Goal: Check status

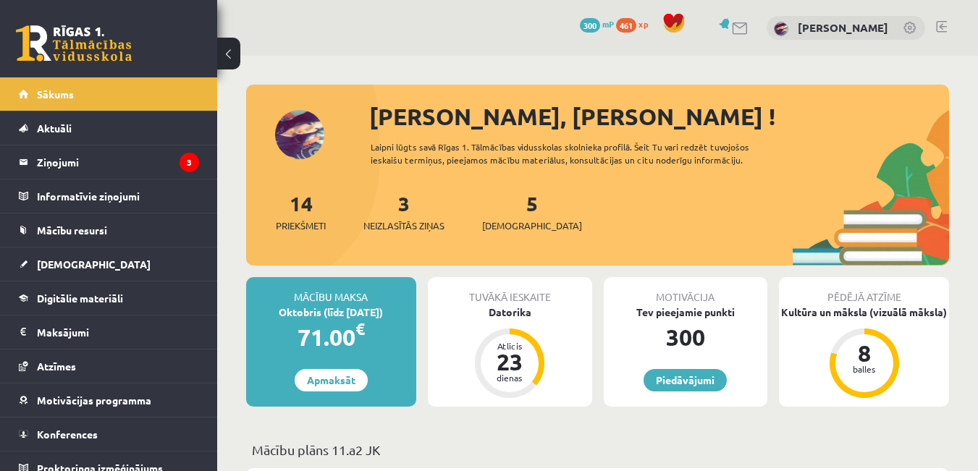
scroll to position [434, 0]
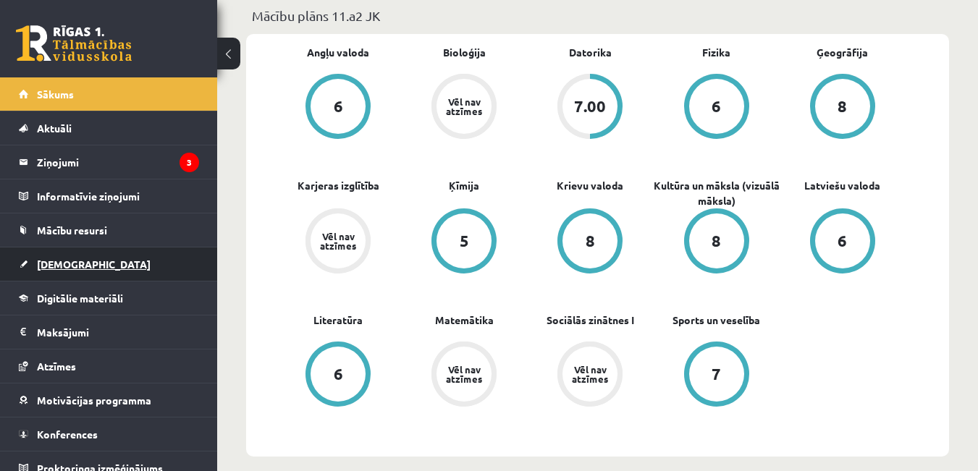
click at [107, 271] on link "[DEMOGRAPHIC_DATA]" at bounding box center [109, 264] width 180 height 33
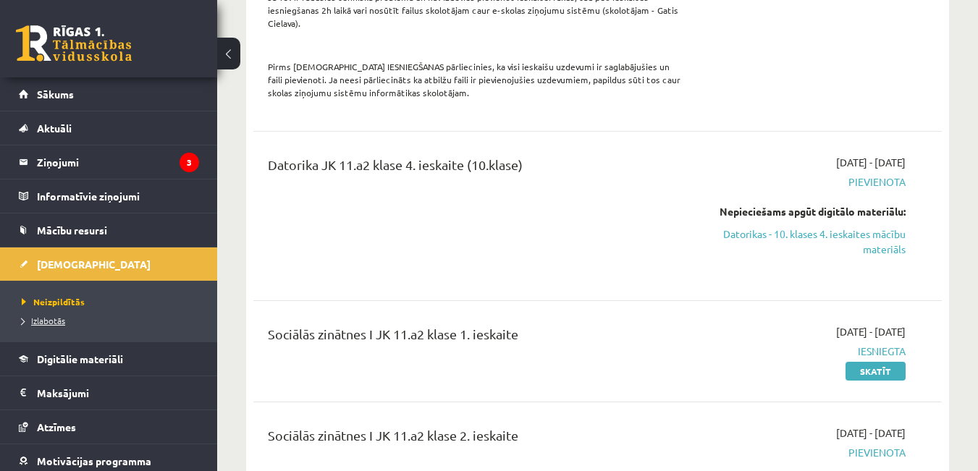
click at [54, 323] on span "Izlabotās" at bounding box center [43, 321] width 43 height 12
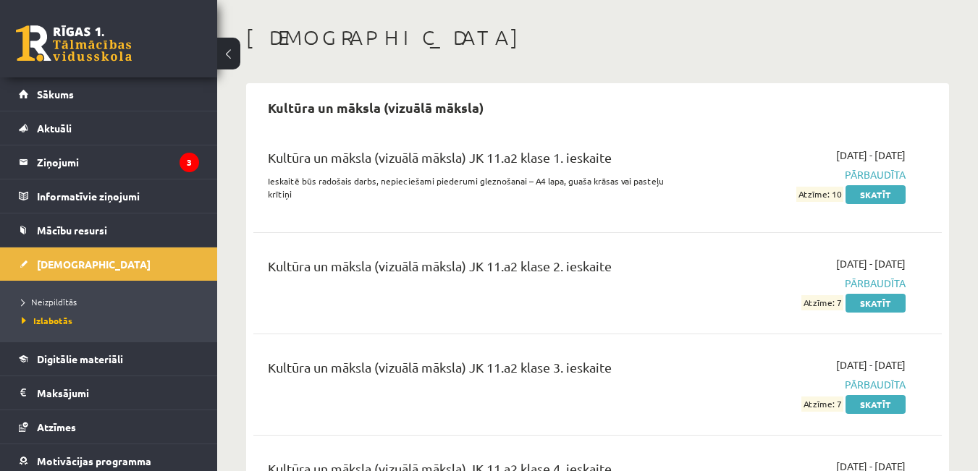
scroll to position [51, 0]
